Goal: Navigation & Orientation: Find specific page/section

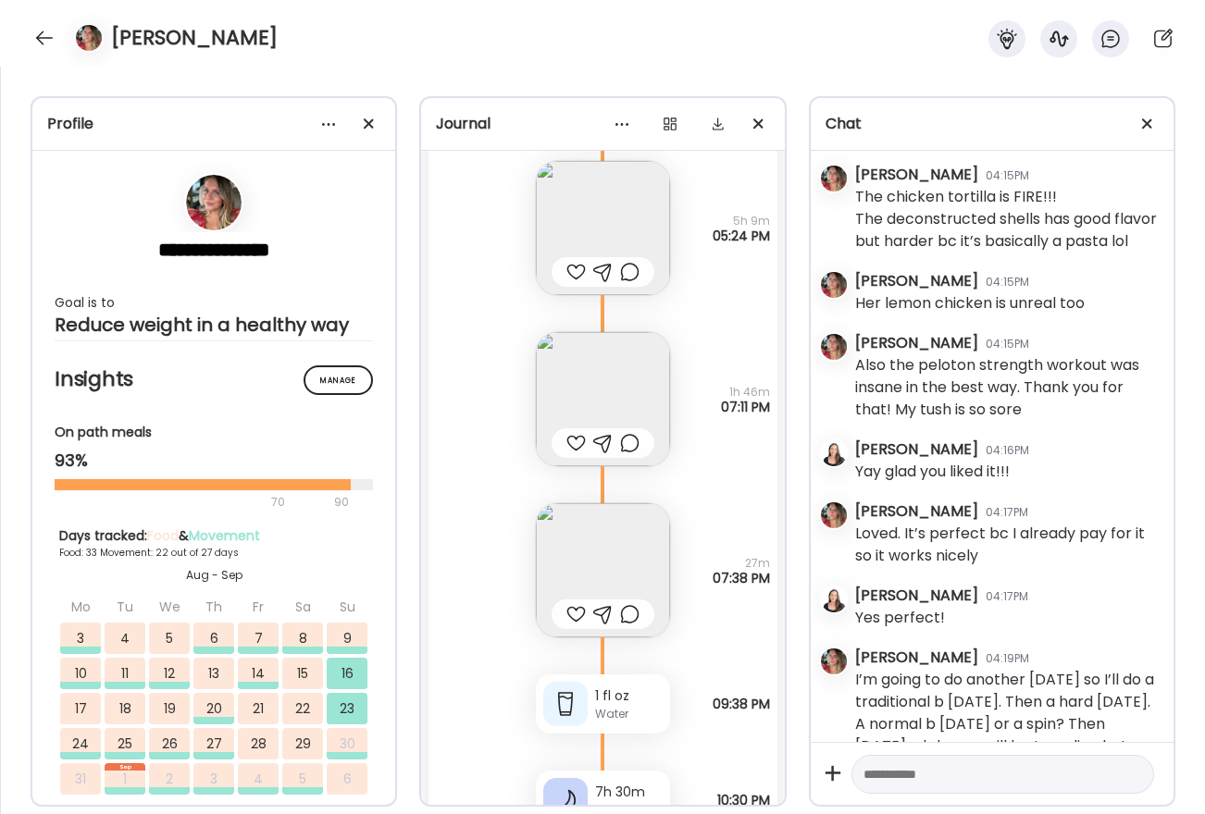
scroll to position [64242, 0]
click at [616, 600] on img at bounding box center [603, 569] width 134 height 134
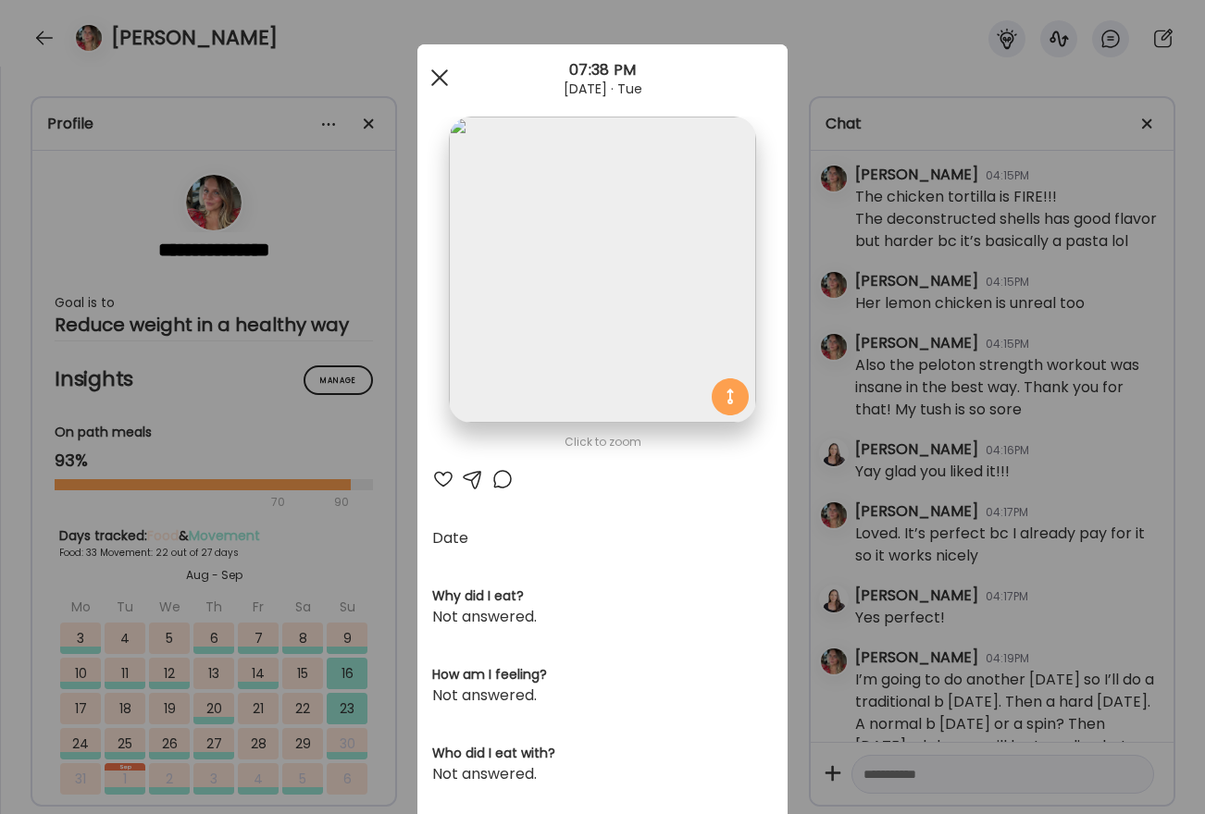
click at [444, 73] on div at bounding box center [439, 77] width 37 height 37
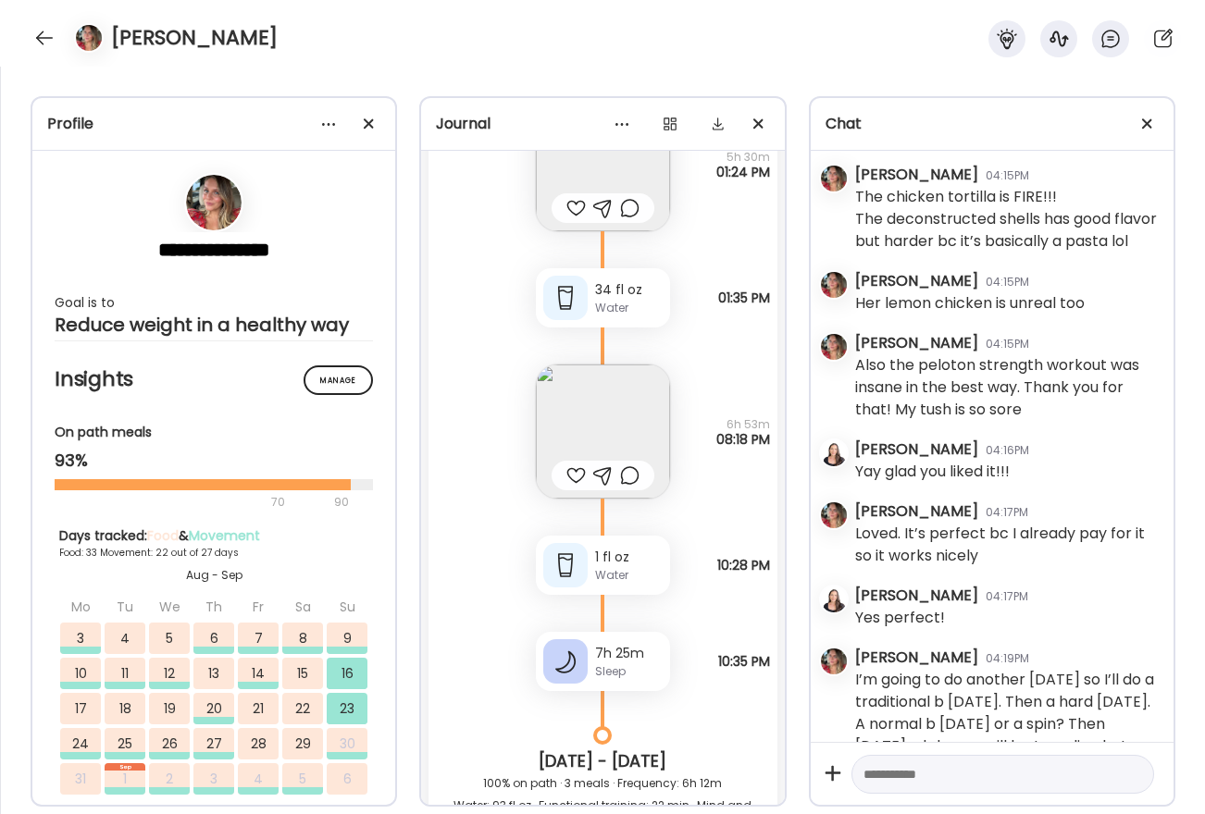
scroll to position [56534, 0]
click at [603, 463] on img at bounding box center [603, 431] width 134 height 134
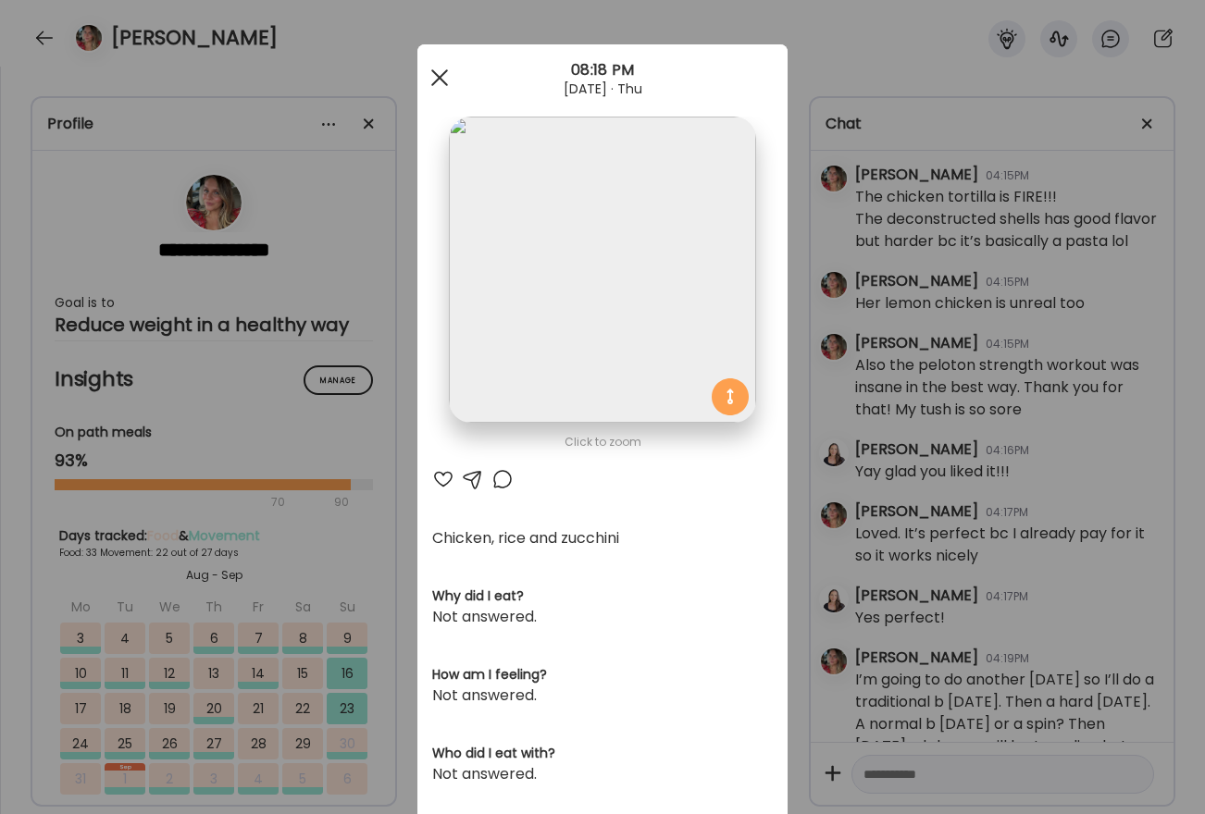
click at [424, 80] on div at bounding box center [439, 77] width 37 height 37
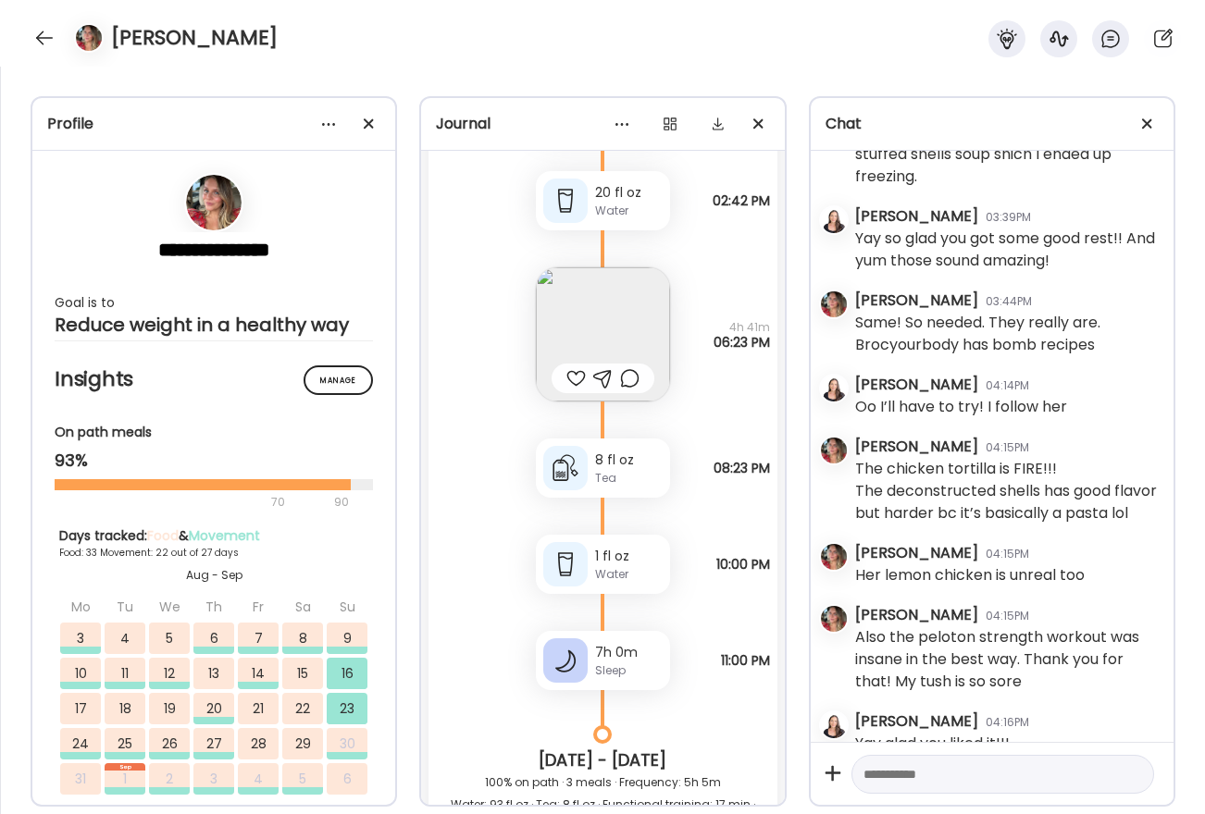
scroll to position [55066, 0]
click at [612, 381] on img at bounding box center [603, 334] width 134 height 134
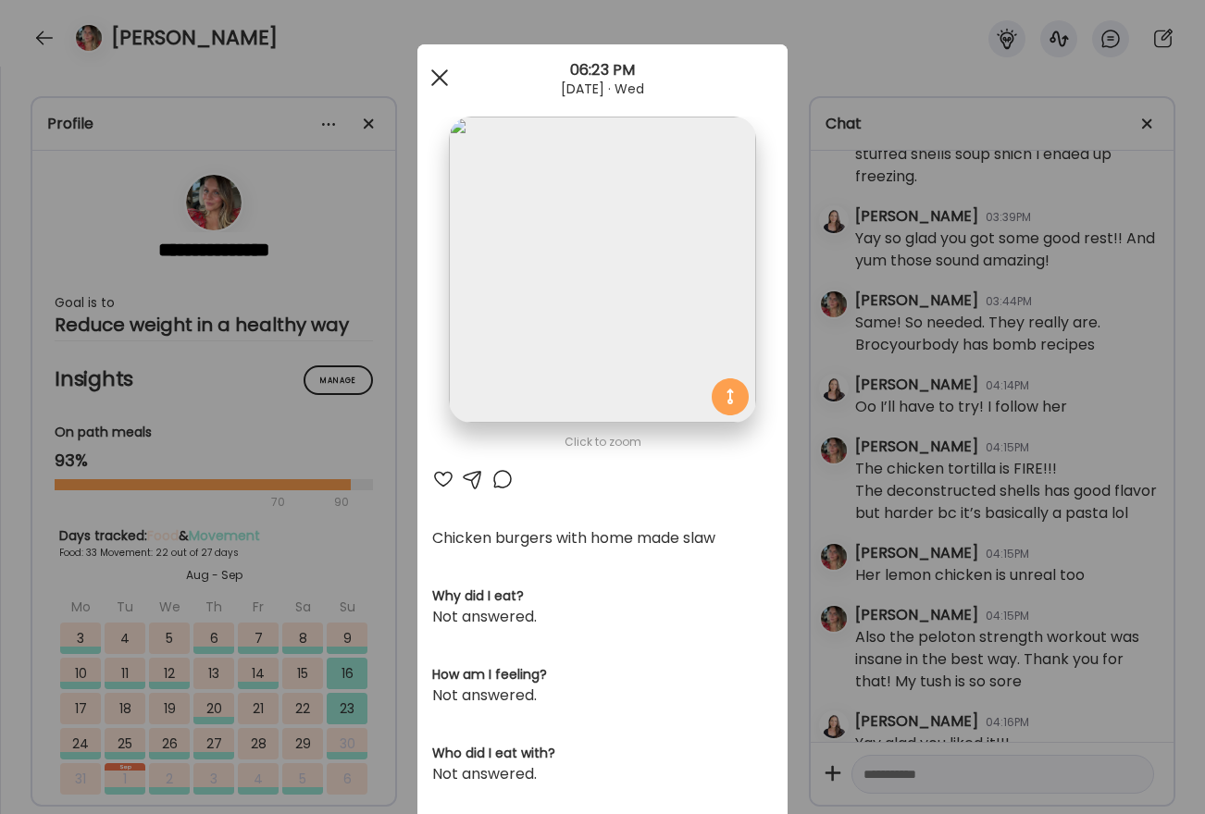
click at [422, 72] on div at bounding box center [439, 77] width 37 height 37
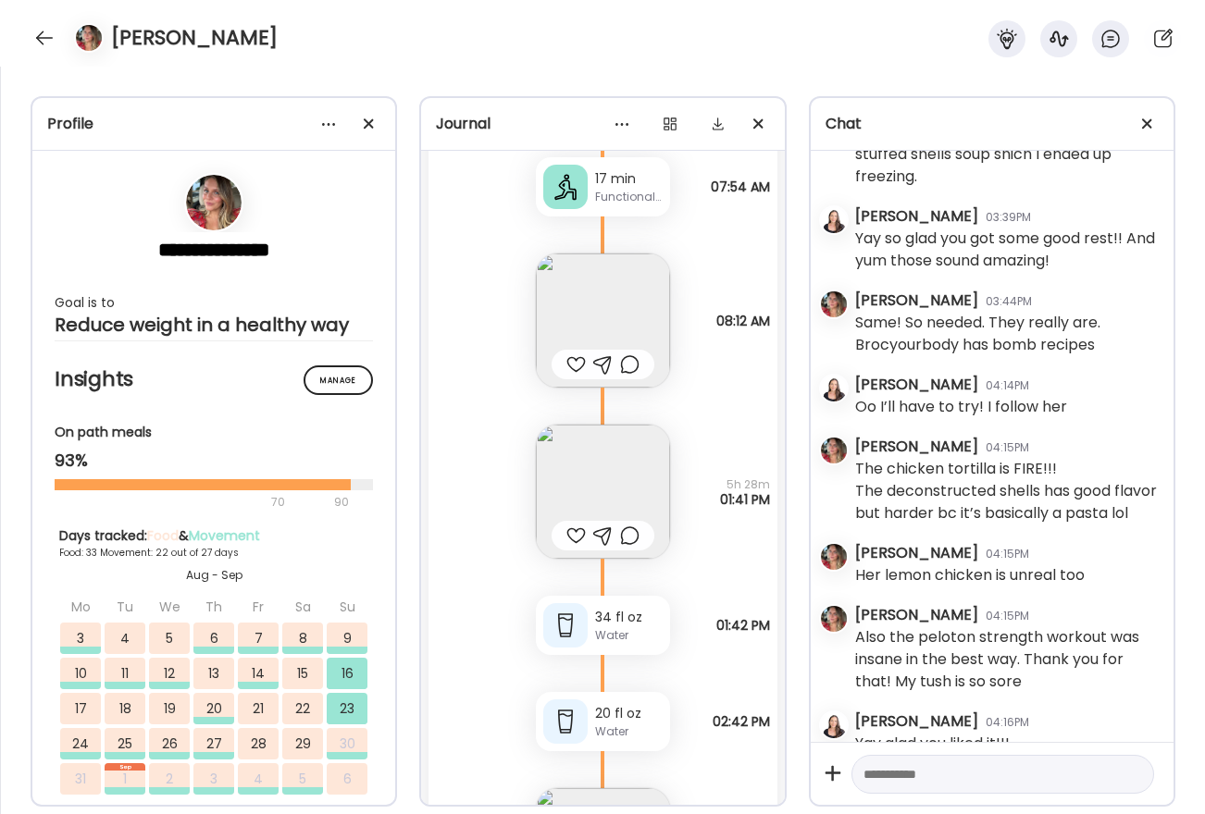
scroll to position [54543, 0]
click at [623, 522] on img at bounding box center [603, 493] width 134 height 134
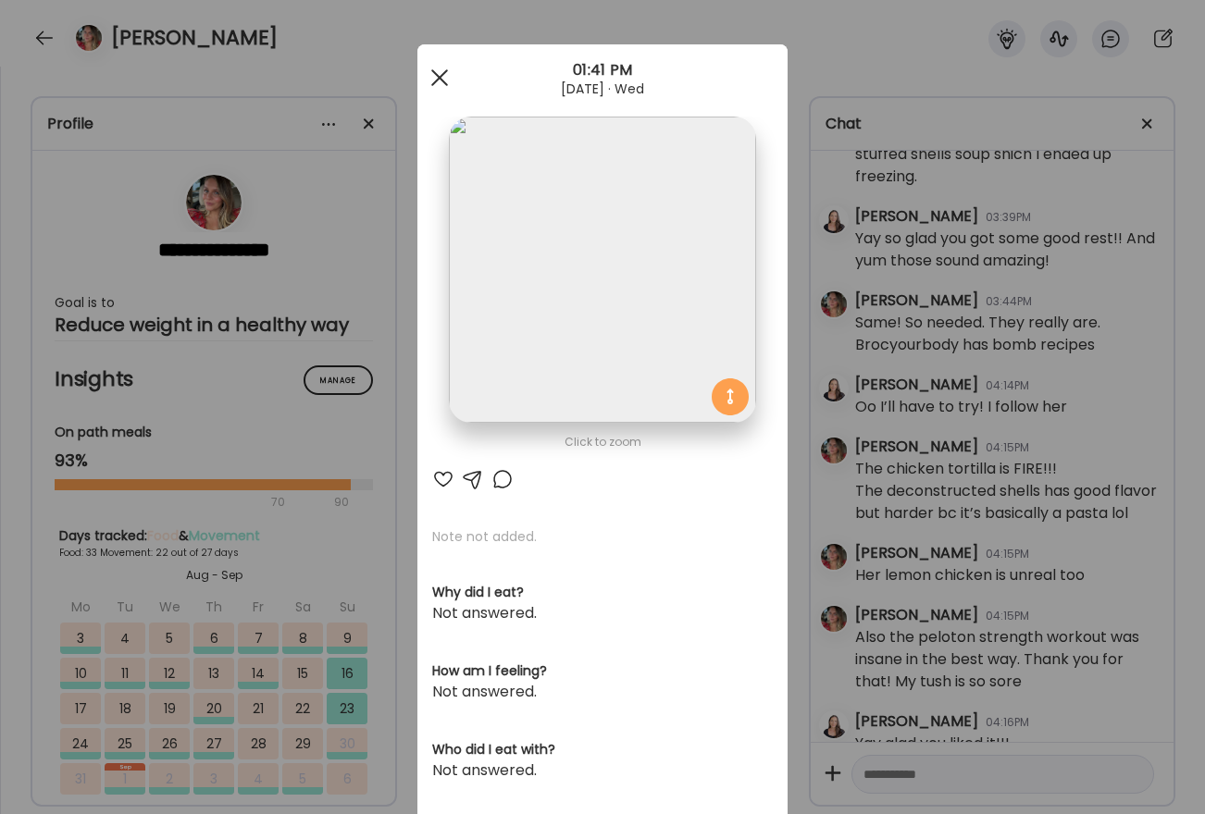
click at [434, 80] on span at bounding box center [439, 77] width 17 height 17
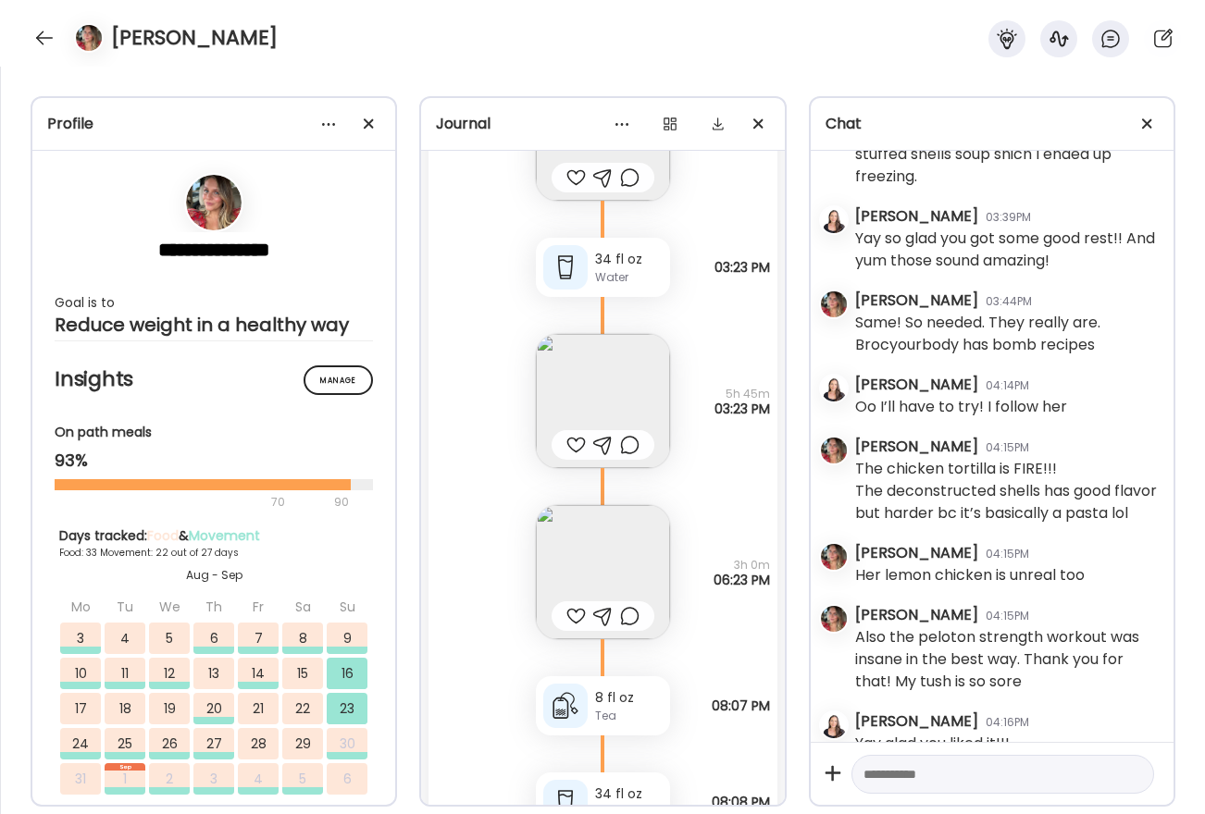
scroll to position [52975, 0]
click at [642, 437] on img at bounding box center [603, 399] width 134 height 134
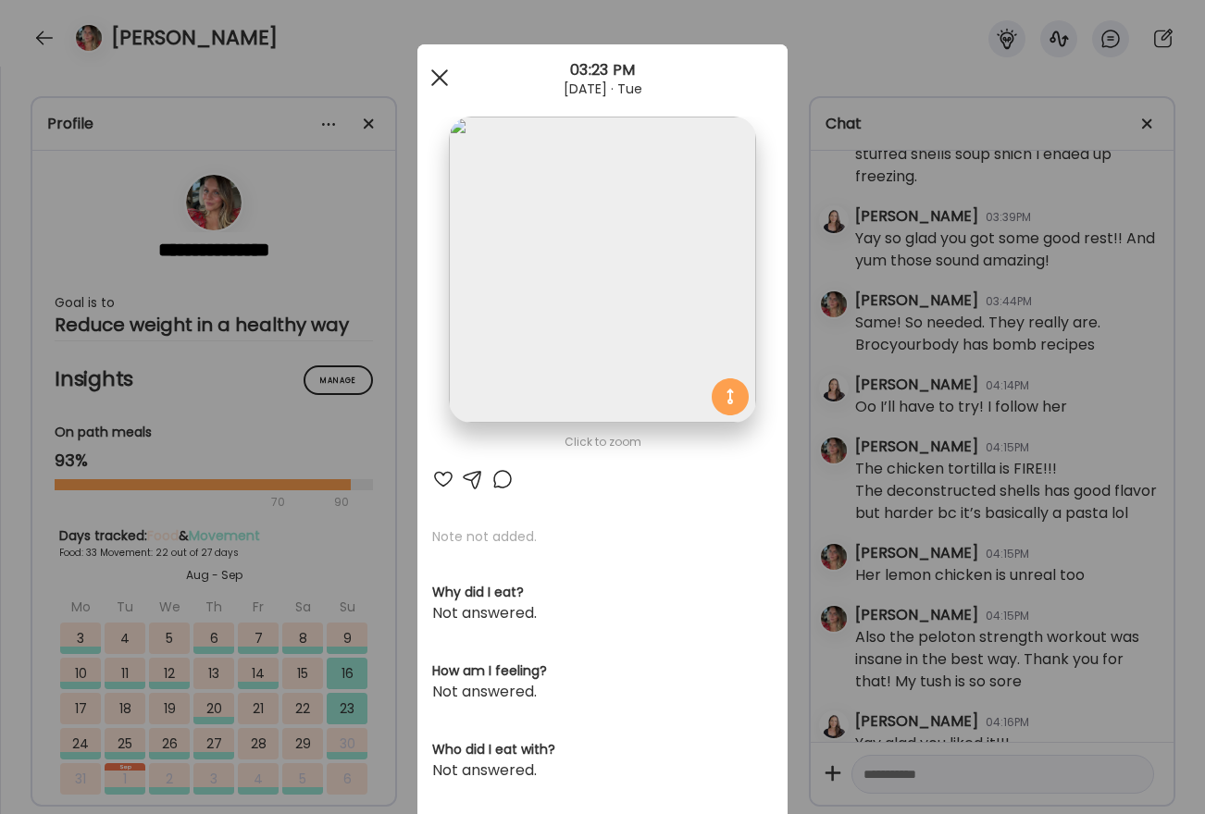
click at [431, 71] on div at bounding box center [439, 77] width 37 height 37
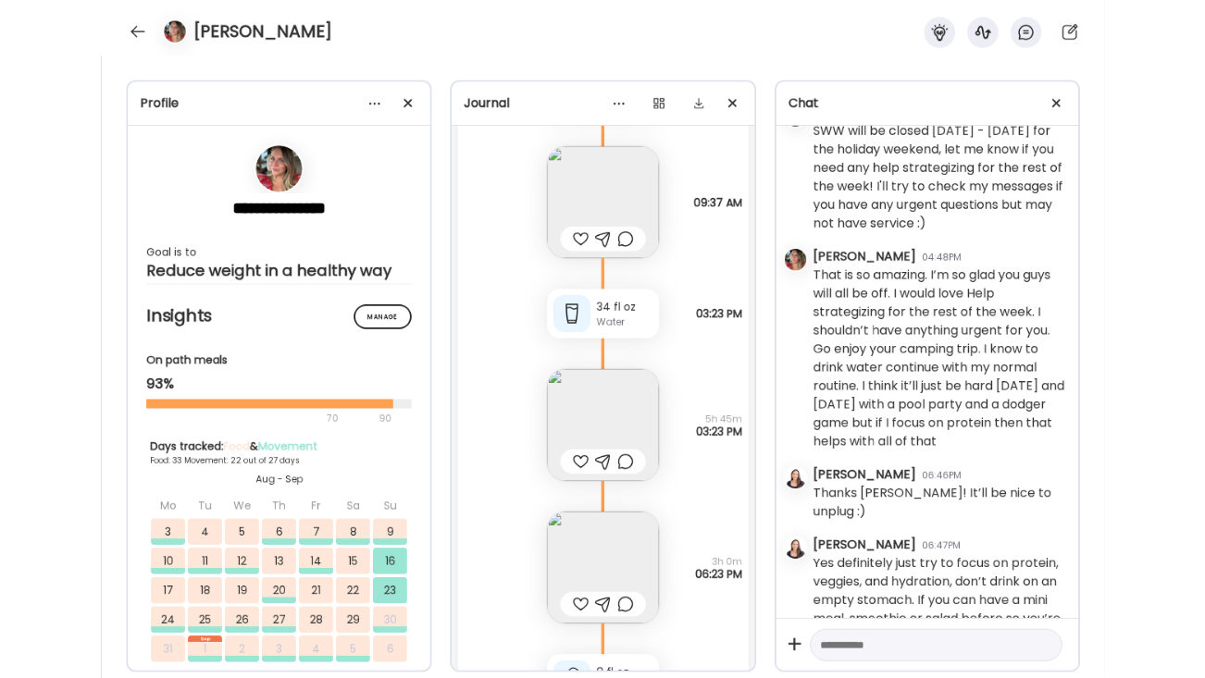
scroll to position [37353, 0]
